Goal: Contribute content: Contribute content

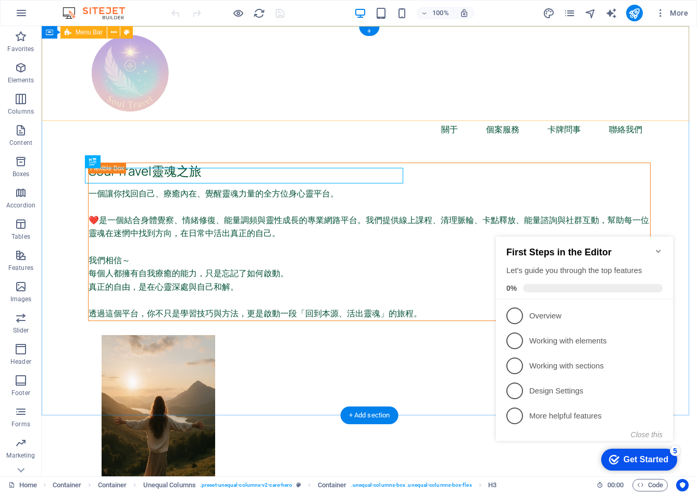
click at [663, 92] on div "關于 個案服務 卡牌問事 聯絡我們" at bounding box center [369, 86] width 655 height 120
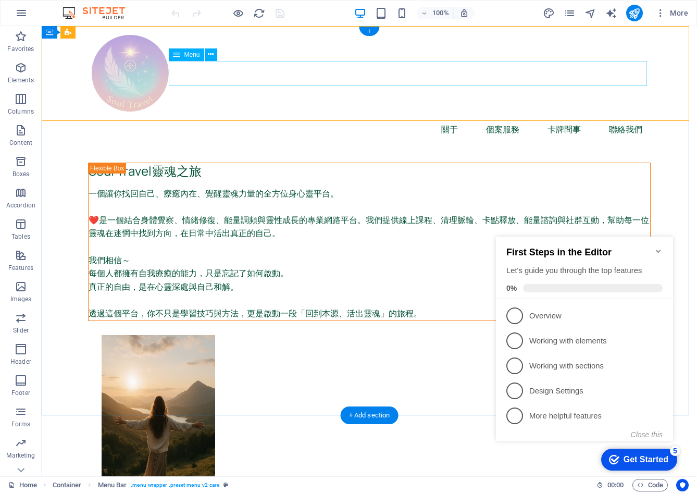
click at [558, 117] on nav "關于 個案服務 卡牌問事 聯絡我們" at bounding box center [369, 129] width 563 height 25
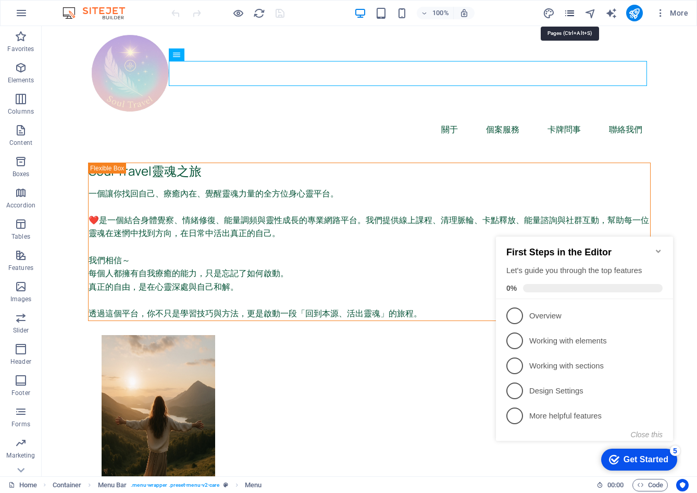
click at [574, 14] on icon "pages" at bounding box center [570, 13] width 12 height 12
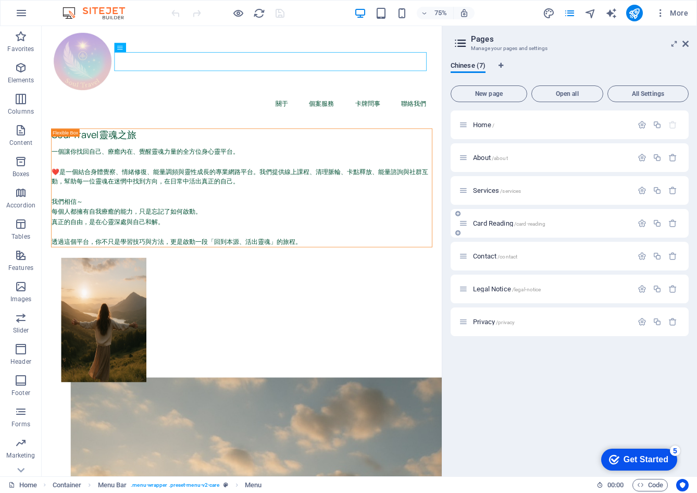
click at [501, 224] on span "Card Reading /card-reading" at bounding box center [509, 223] width 72 height 8
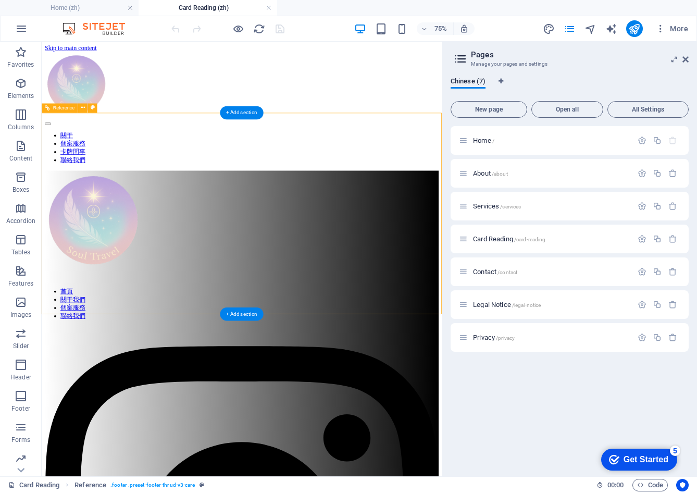
drag, startPoint x: 157, startPoint y: 149, endPoint x: 167, endPoint y: 235, distance: 86.6
click at [247, 71] on div "關于 個案服務 卡牌問事 聯絡我們" at bounding box center [308, 130] width 525 height 150
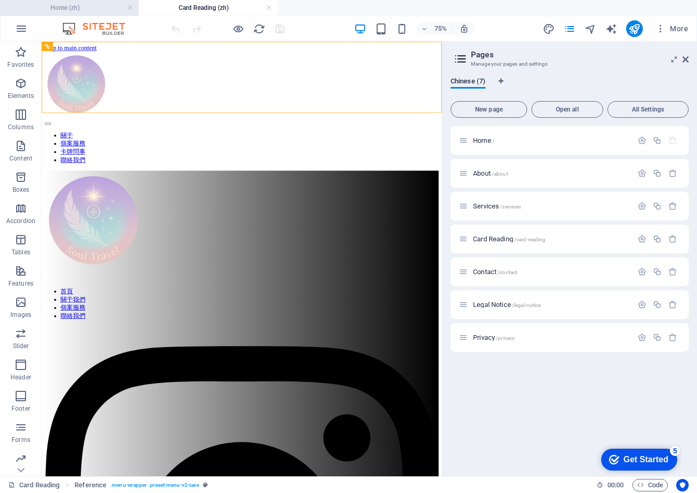
click at [96, 11] on h4 "Home (zh)" at bounding box center [69, 7] width 139 height 11
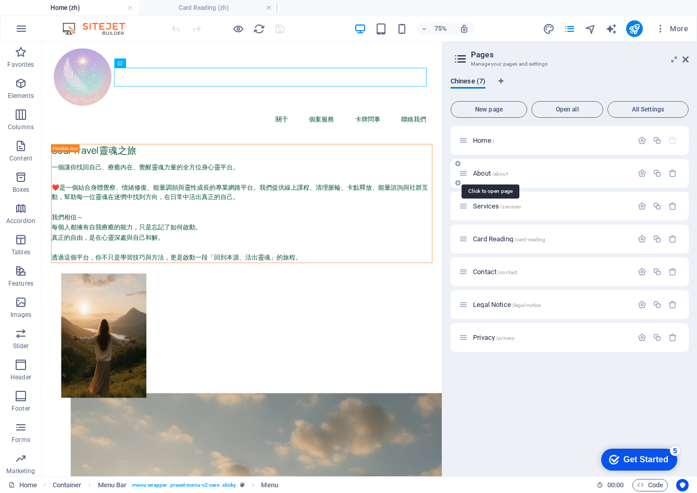
click at [482, 174] on span "About /about" at bounding box center [490, 173] width 35 height 8
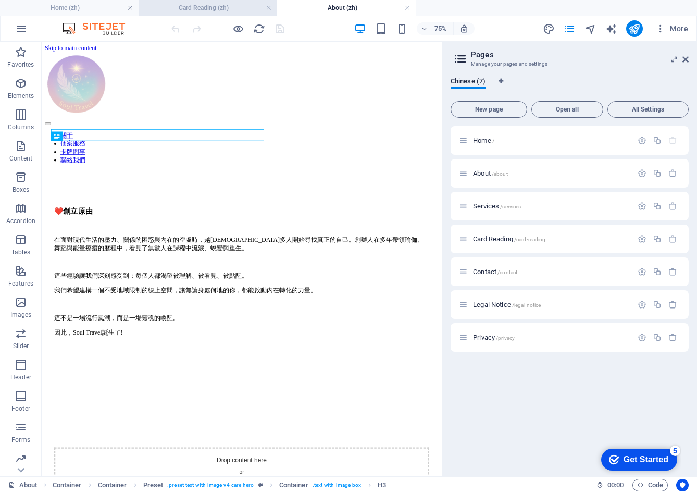
click at [198, 9] on h4 "Card Reading (zh)" at bounding box center [208, 7] width 139 height 11
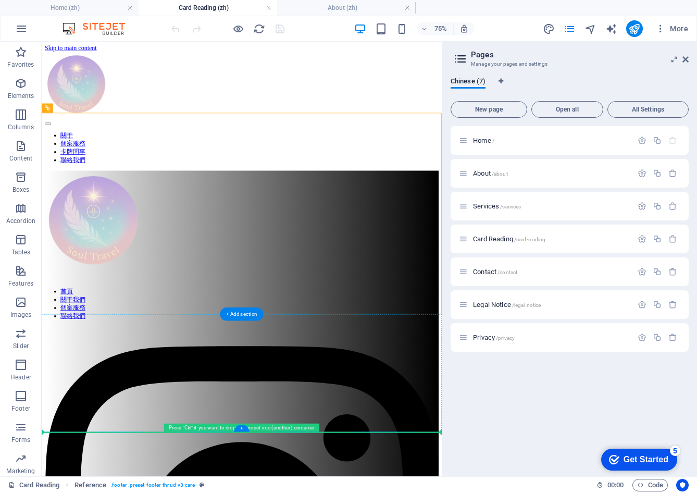
drag, startPoint x: 262, startPoint y: 186, endPoint x: 288, endPoint y: 487, distance: 301.7
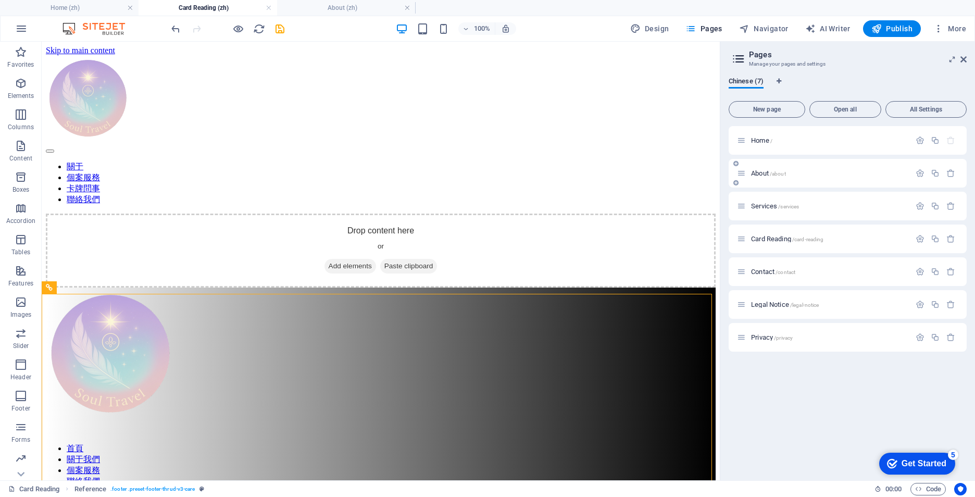
click at [696, 172] on span "About /about" at bounding box center [768, 173] width 35 height 8
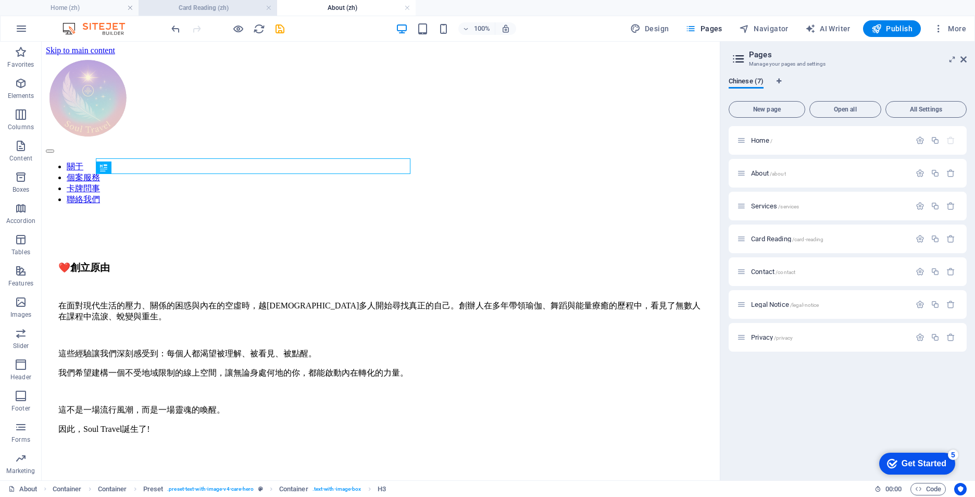
click at [202, 9] on h4 "Card Reading (zh)" at bounding box center [208, 7] width 139 height 11
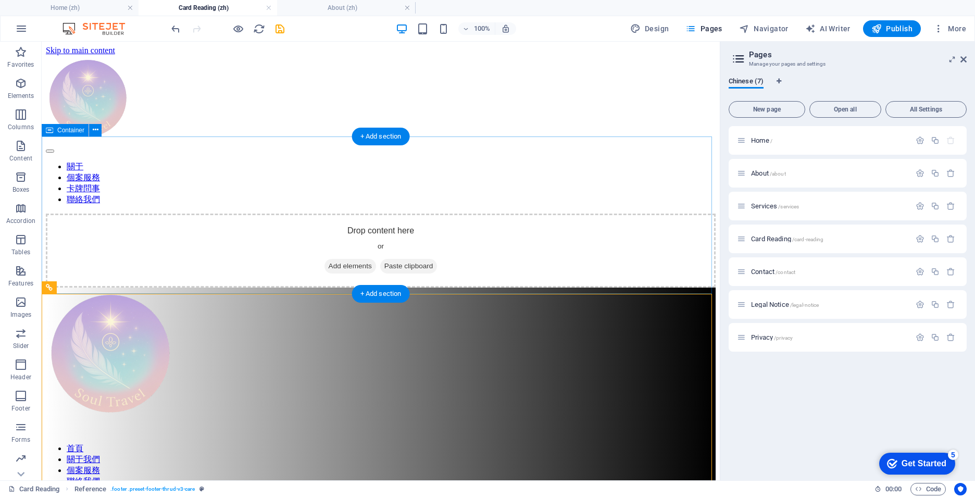
click at [172, 214] on div "Drop content here or Add elements Paste clipboard" at bounding box center [381, 251] width 670 height 74
click at [333, 214] on div "Drop content here or Add elements Paste clipboard" at bounding box center [381, 251] width 670 height 74
click at [326, 259] on span "Add elements" at bounding box center [351, 266] width 52 height 15
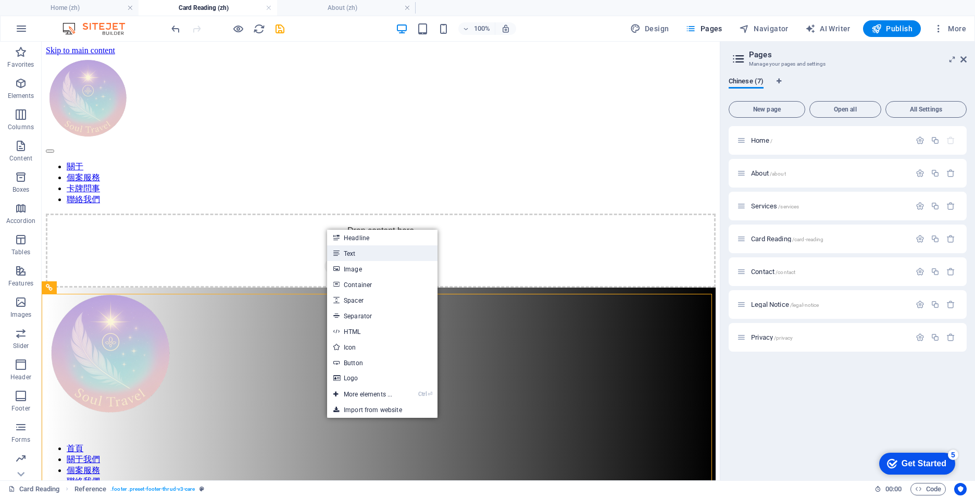
drag, startPoint x: 349, startPoint y: 251, endPoint x: 130, endPoint y: 221, distance: 220.9
click at [349, 251] on link "Text" at bounding box center [382, 253] width 110 height 16
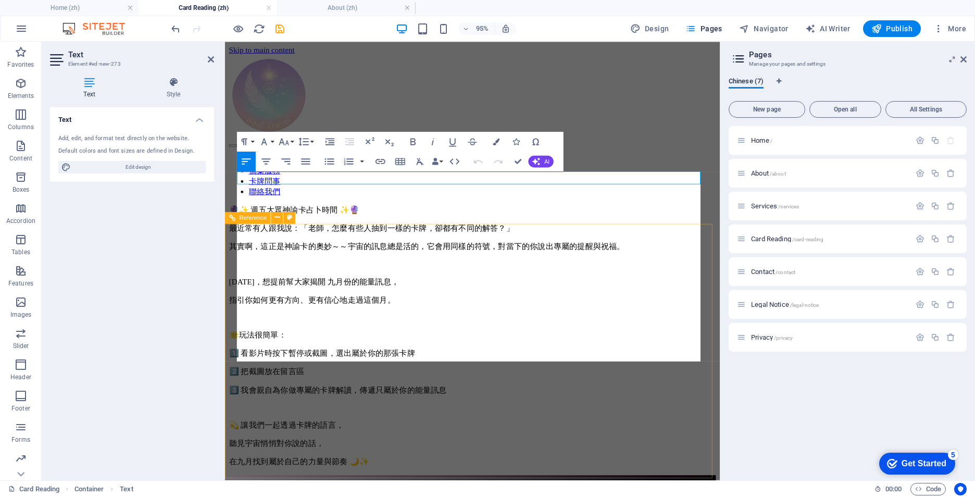
scroll to position [2503, 10]
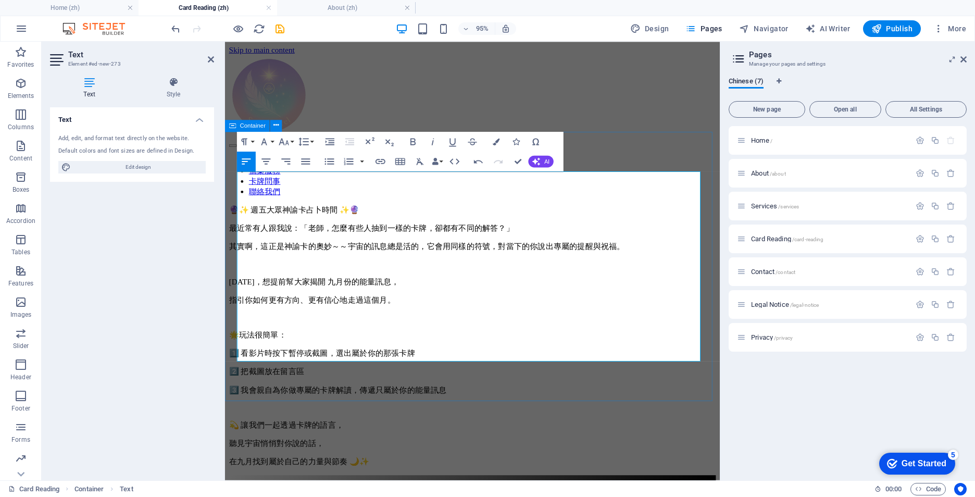
click at [696, 214] on div "🔮✨ 週五大眾神諭卡占卜時間 ✨🔮 最近常有人跟我說：「老師，怎麼有些人抽到一樣的卡牌，卻都有不同的解答？」 其實啊，這正是神諭卡的奧妙～～宇宙的訊息總是活的…" at bounding box center [485, 352] width 513 height 276
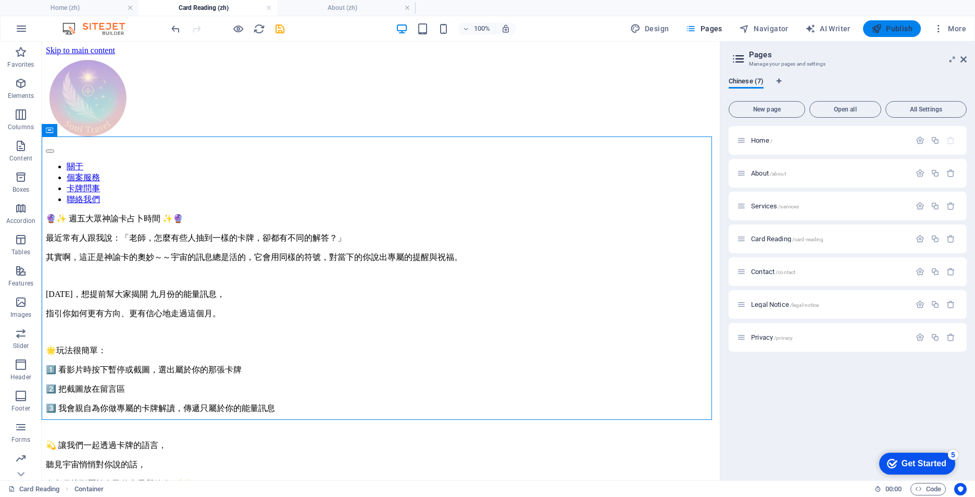
click at [696, 28] on span "Publish" at bounding box center [892, 28] width 41 height 10
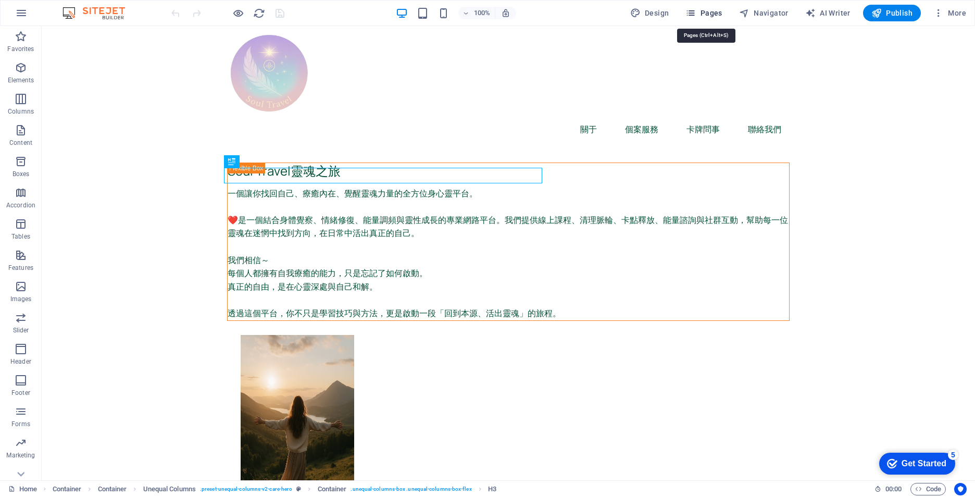
click at [696, 14] on icon "button" at bounding box center [691, 13] width 10 height 10
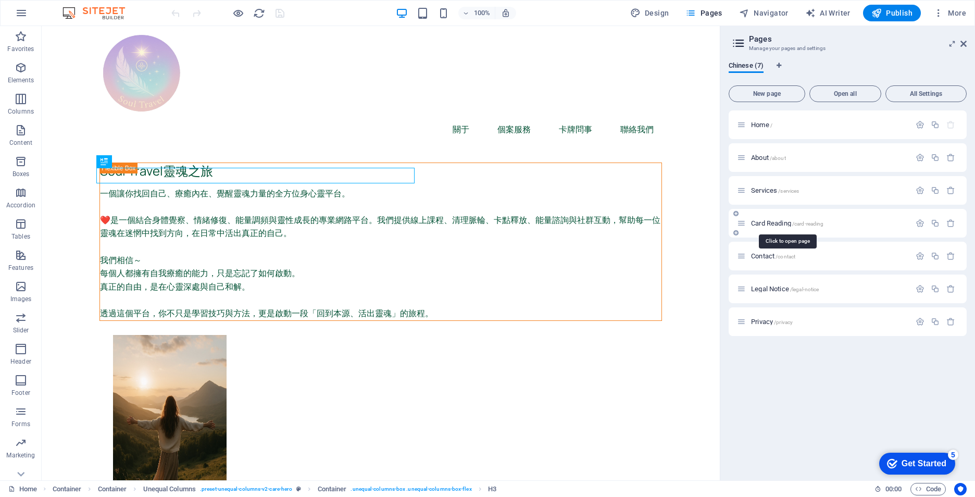
click at [775, 224] on span "Card Reading /card-reading" at bounding box center [787, 223] width 72 height 8
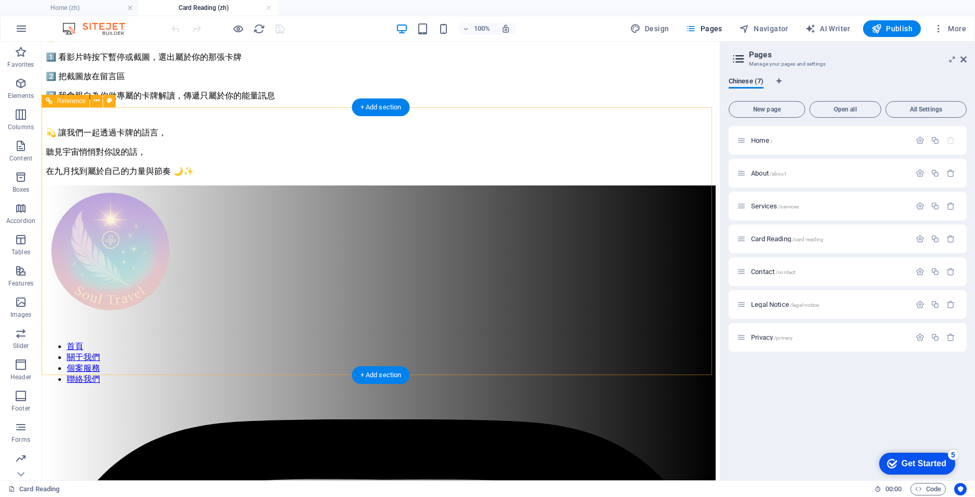
scroll to position [208, 0]
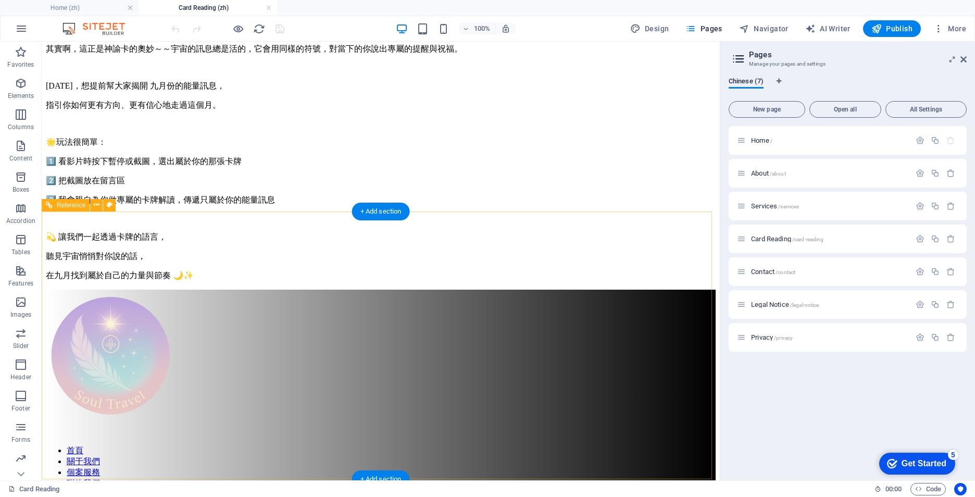
click at [367, 333] on div at bounding box center [381, 357] width 670 height 135
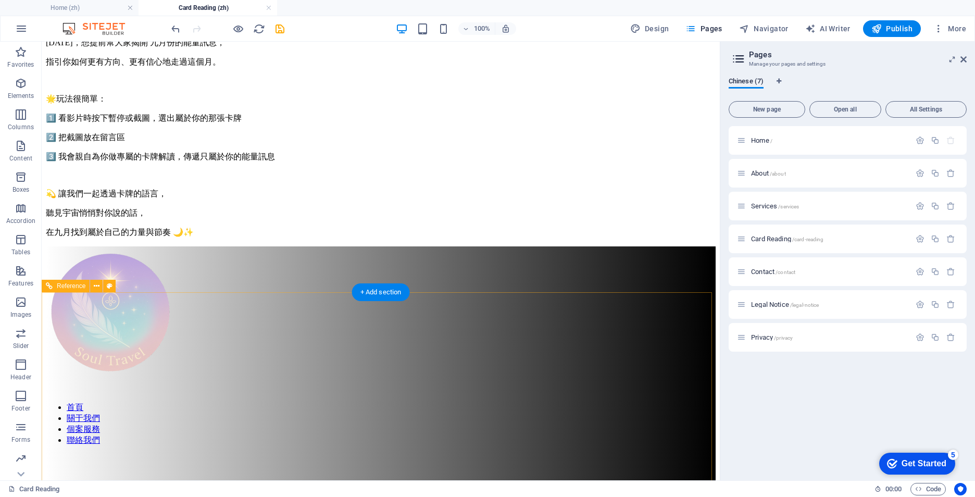
scroll to position [163, 0]
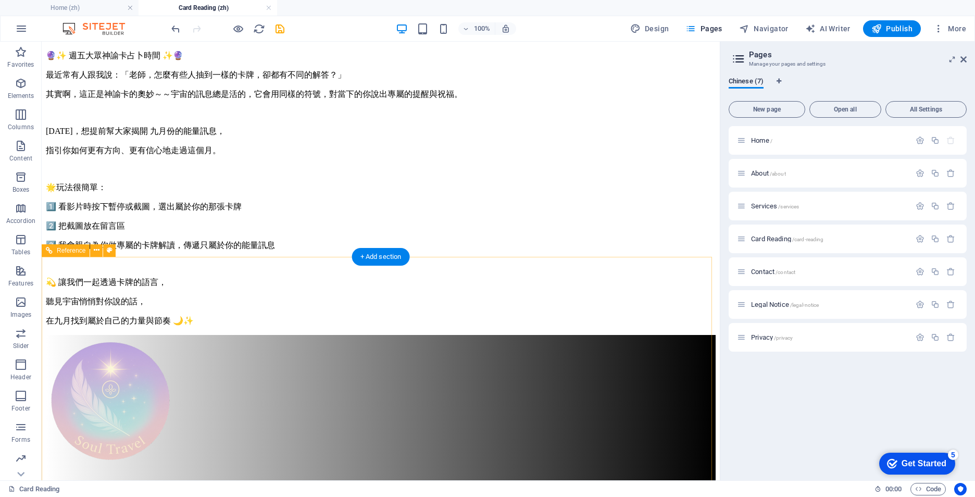
click at [361, 335] on div at bounding box center [381, 402] width 670 height 135
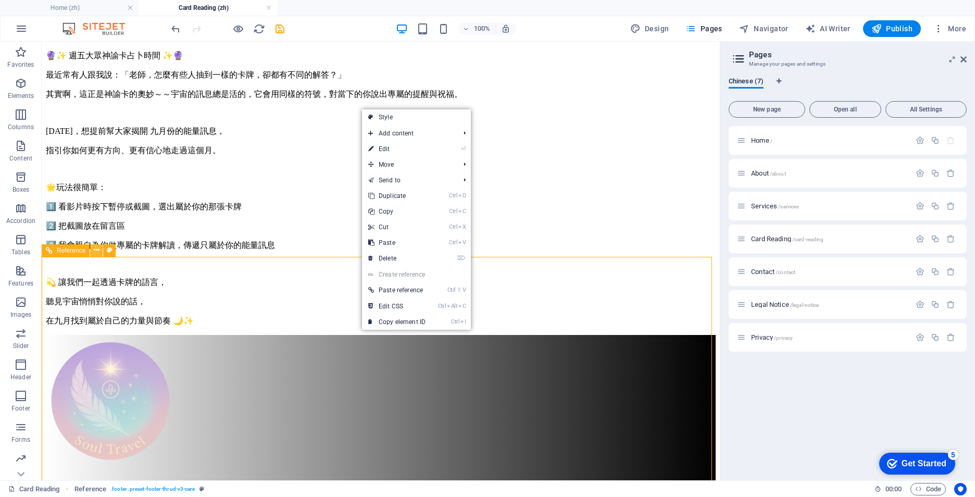
click at [94, 250] on icon at bounding box center [97, 250] width 6 height 11
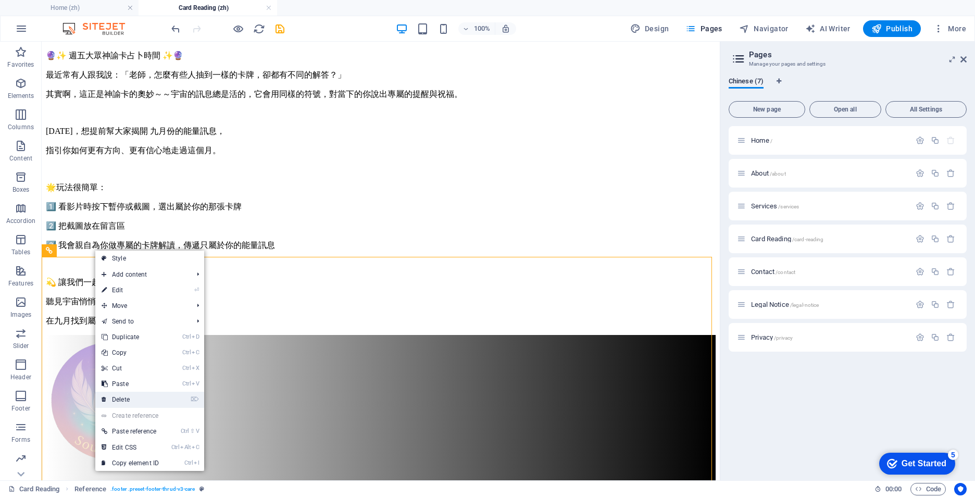
click at [140, 395] on link "⌦ Delete" at bounding box center [130, 400] width 70 height 16
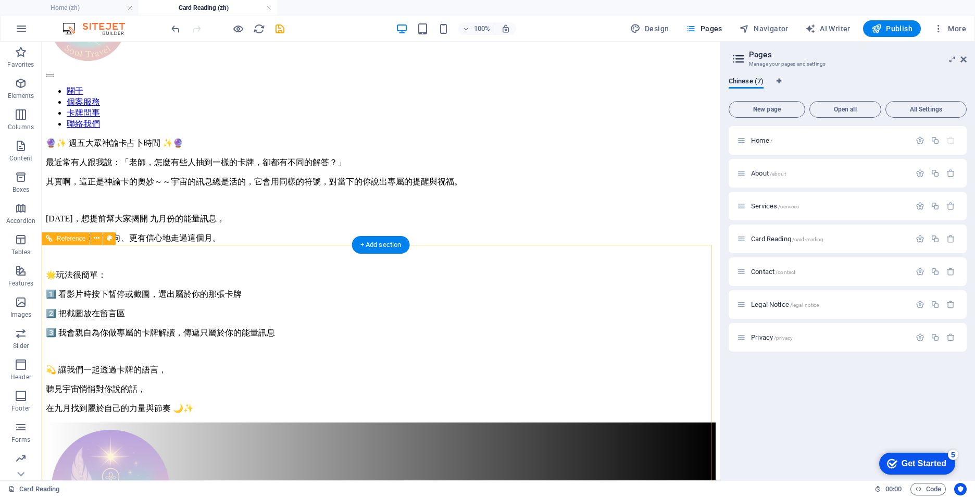
scroll to position [0, 0]
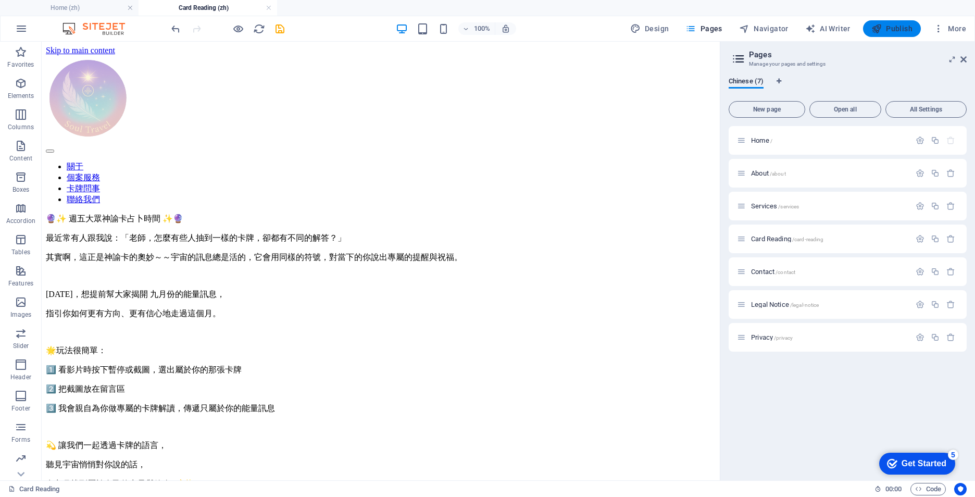
click at [899, 30] on span "Publish" at bounding box center [892, 28] width 41 height 10
